Goal: Transaction & Acquisition: Purchase product/service

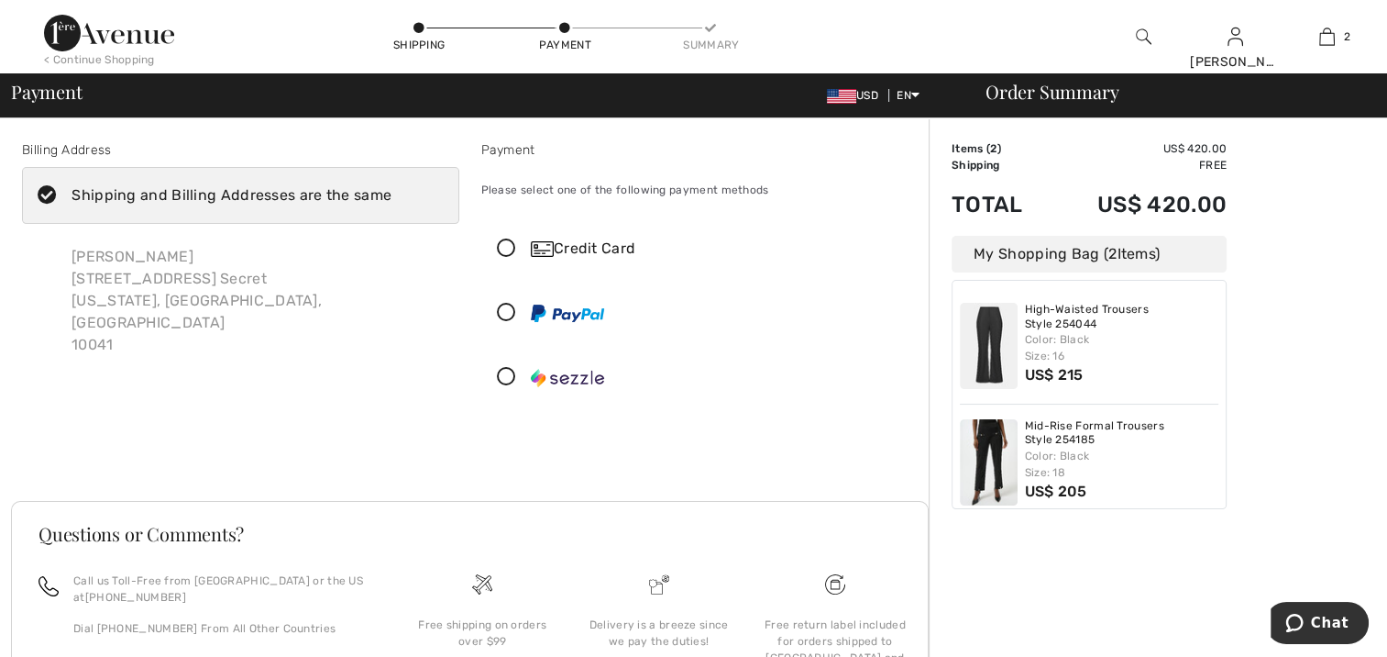
click at [506, 370] on icon at bounding box center [506, 377] width 49 height 19
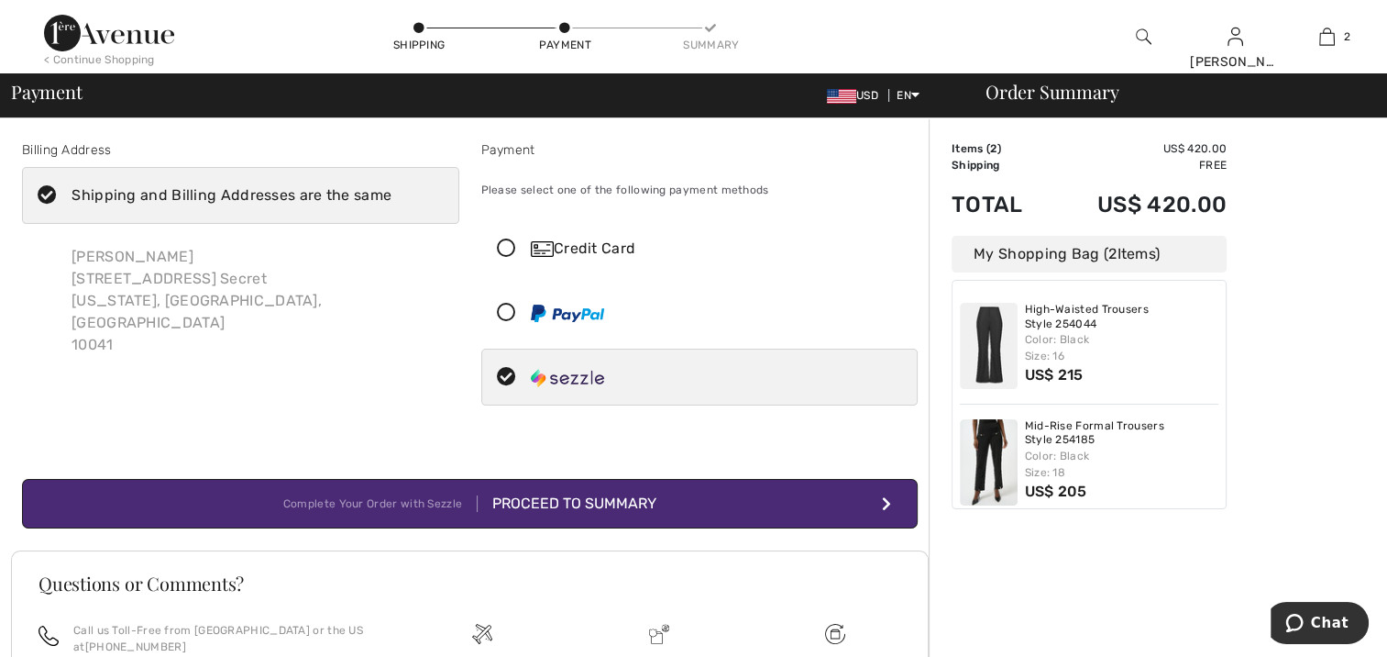
click at [516, 499] on div "Proceed to Summary" at bounding box center [567, 503] width 179 height 22
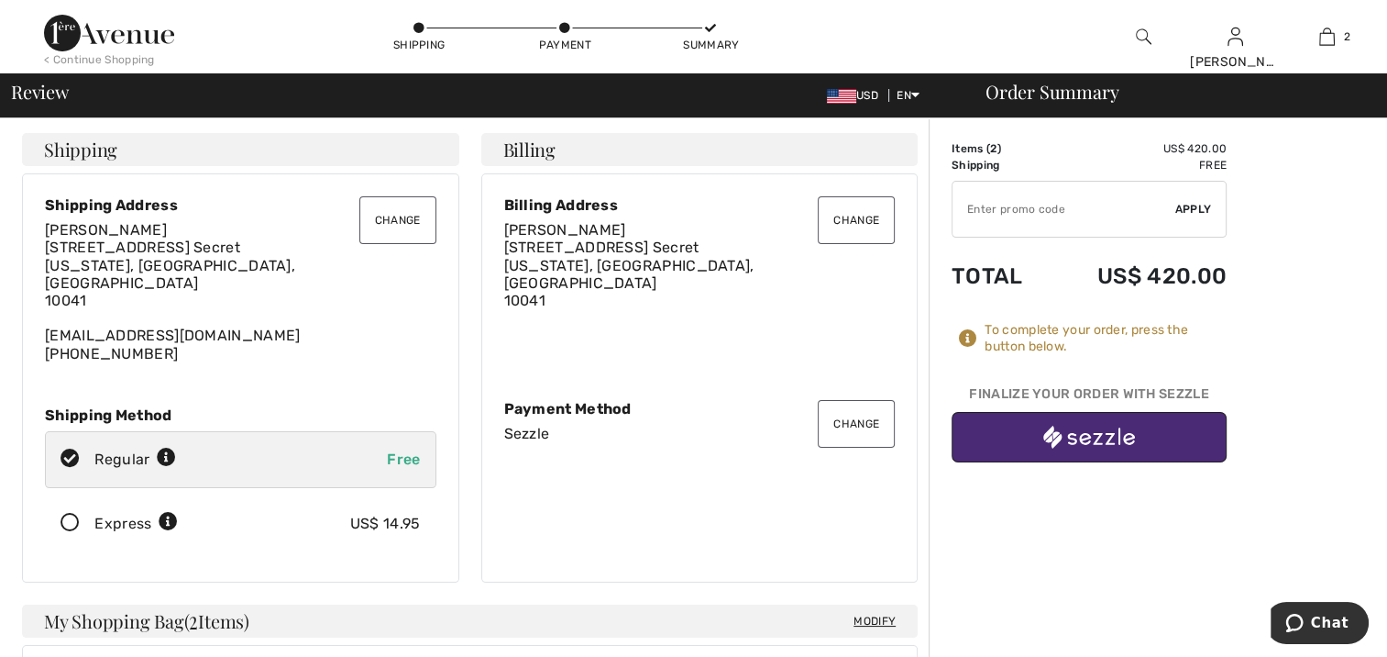
click at [1031, 433] on button "button" at bounding box center [1089, 437] width 275 height 50
click at [1039, 221] on input "TEXT" at bounding box center [1064, 209] width 223 height 55
type input "GC005069193"
click at [1187, 216] on span "Apply" at bounding box center [1193, 209] width 37 height 17
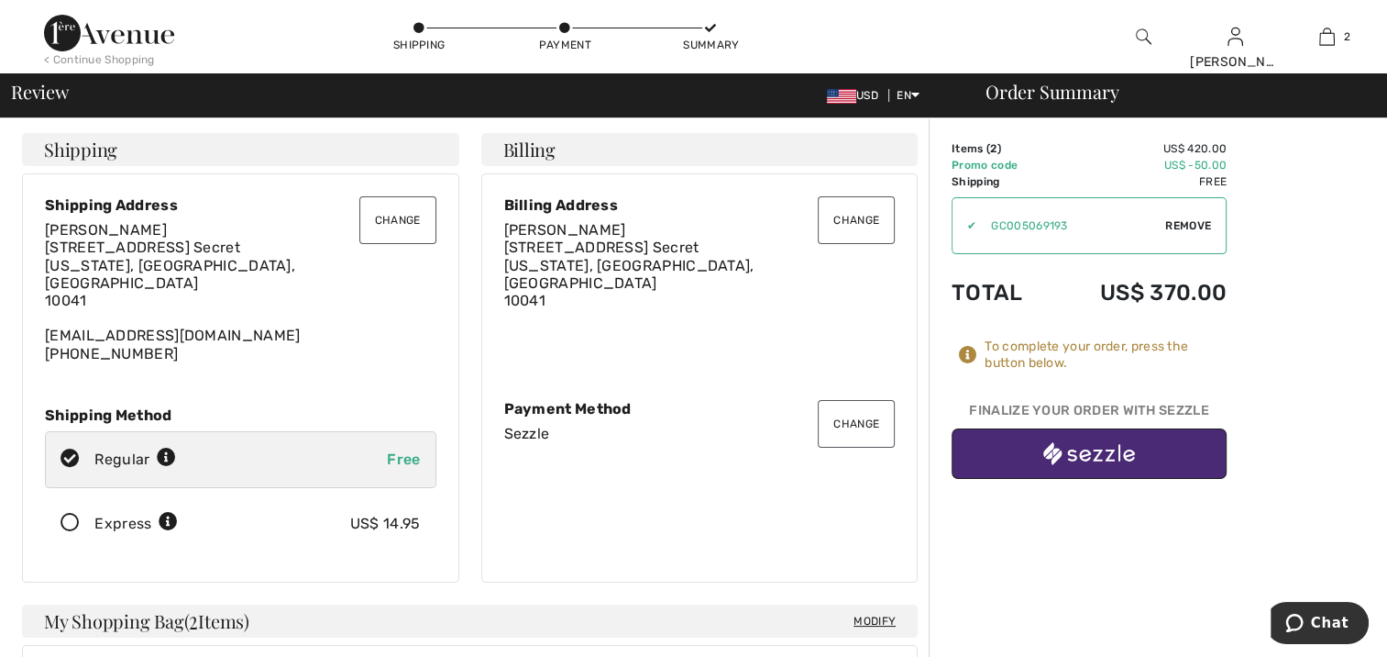
click at [1169, 455] on button "button" at bounding box center [1089, 453] width 275 height 50
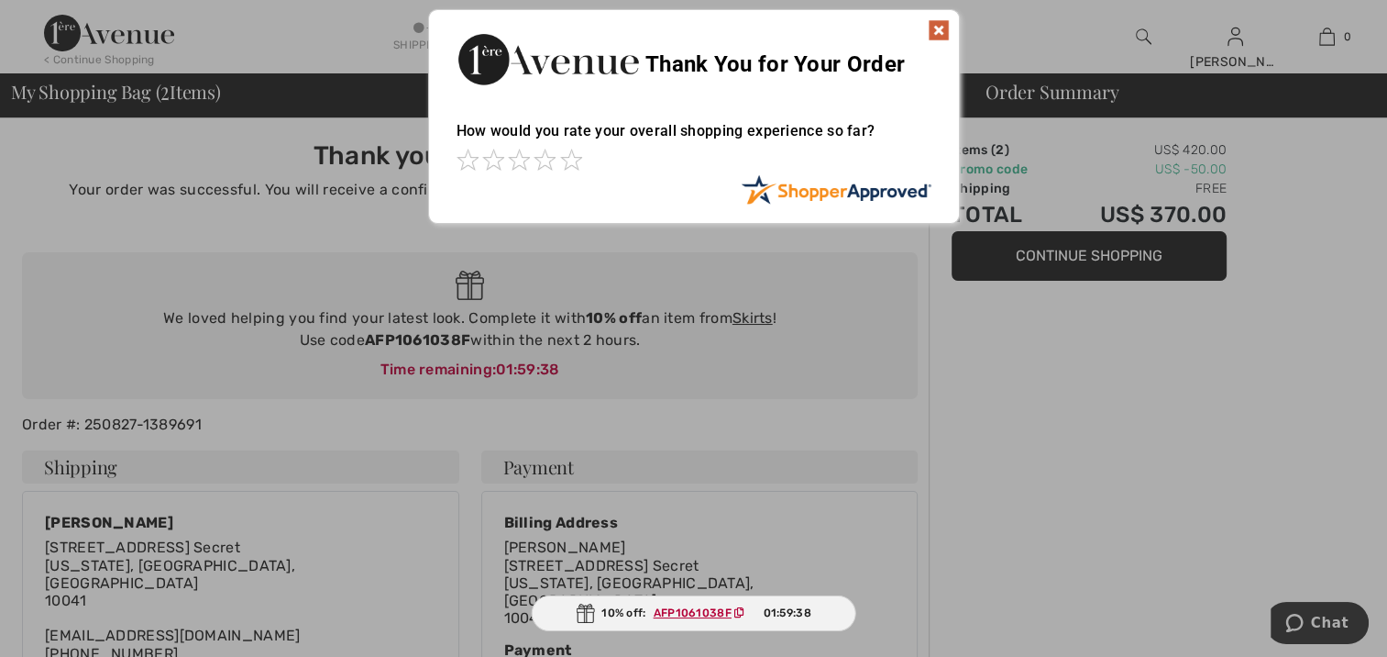
click at [946, 29] on img at bounding box center [939, 30] width 22 height 22
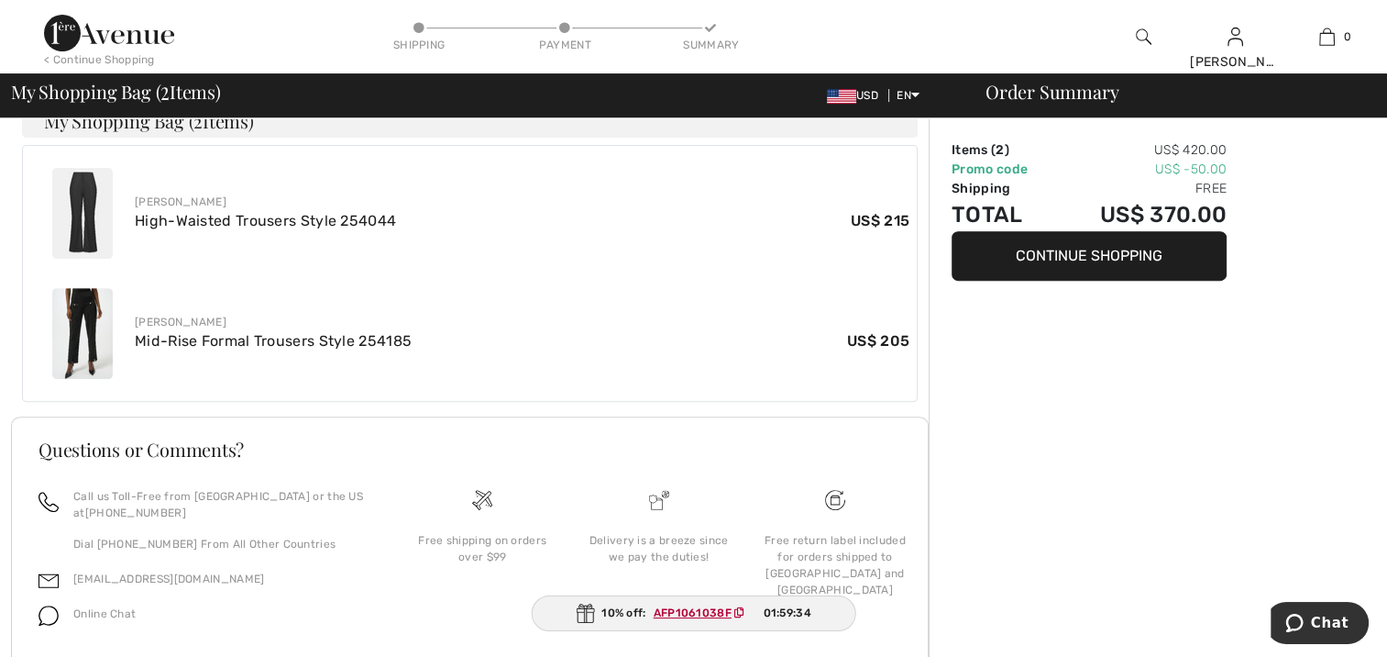
scroll to position [701, 0]
